Goal: Transaction & Acquisition: Purchase product/service

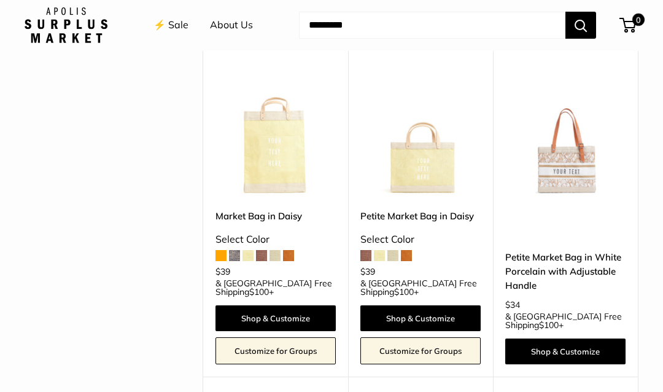
scroll to position [1194, 0]
click at [582, 130] on img at bounding box center [565, 136] width 120 height 120
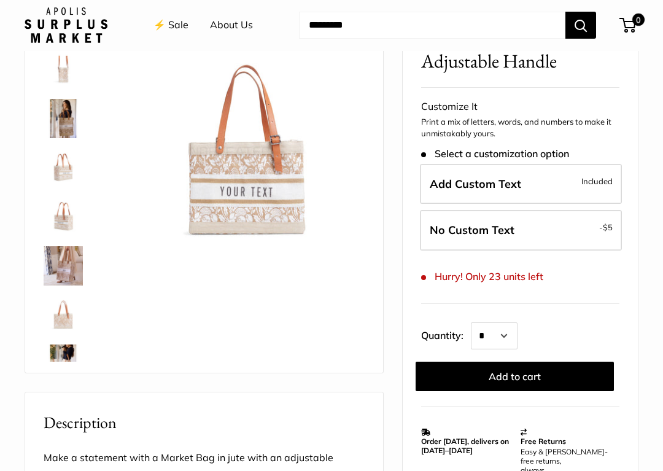
scroll to position [118, 0]
click at [77, 119] on img at bounding box center [63, 118] width 39 height 39
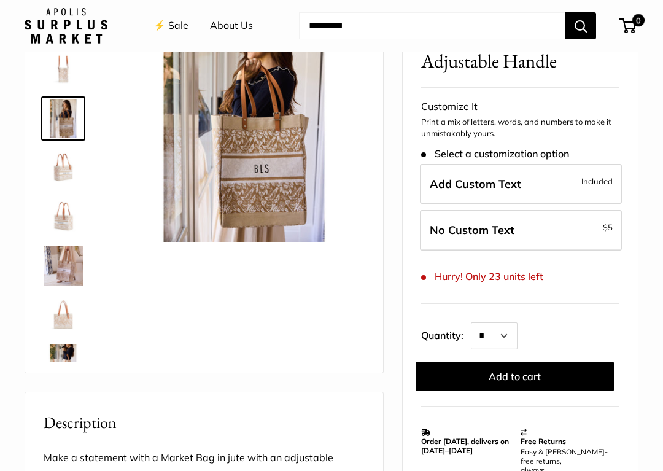
click at [525, 178] on label "Add Custom Text Included" at bounding box center [521, 184] width 202 height 41
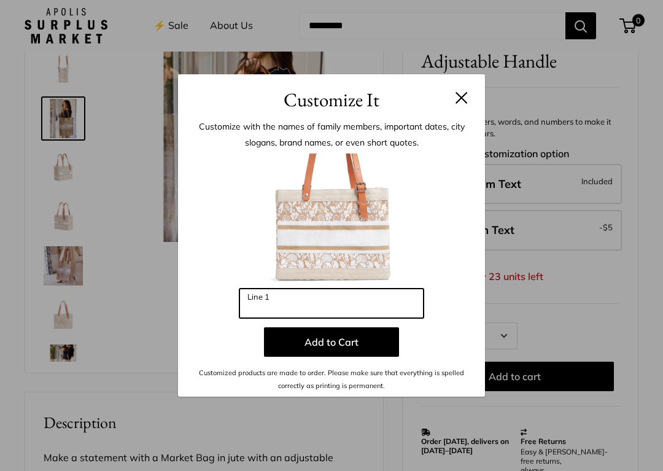
click at [297, 301] on input "Line 1" at bounding box center [332, 303] width 184 height 29
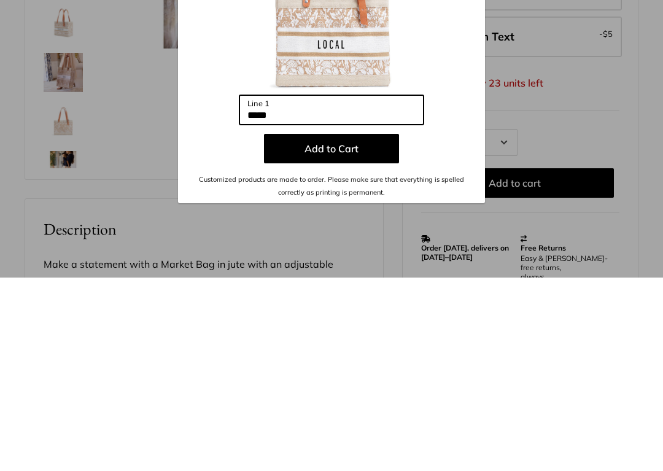
type input "*****"
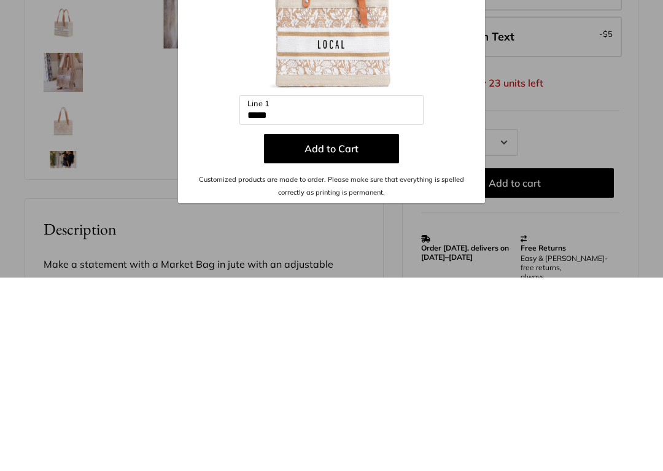
click at [340, 327] on button "Add to Cart" at bounding box center [331, 341] width 135 height 29
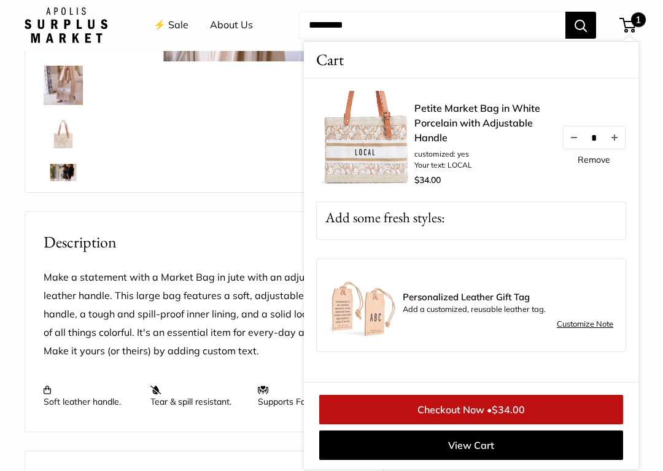
scroll to position [299, 0]
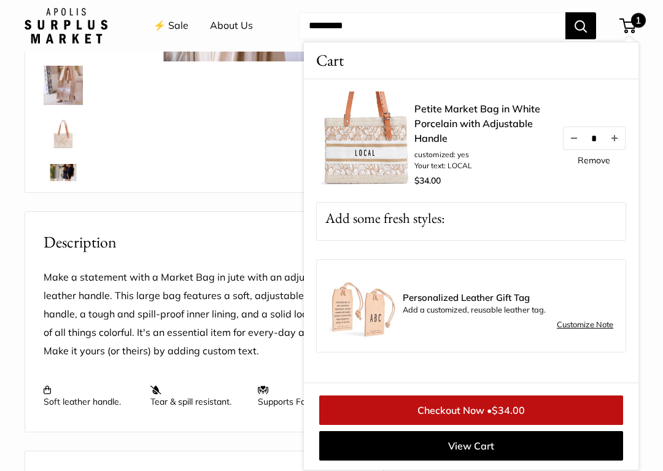
click at [468, 391] on link "Checkout Now • $34.00" at bounding box center [471, 410] width 304 height 29
